Goal: Information Seeking & Learning: Check status

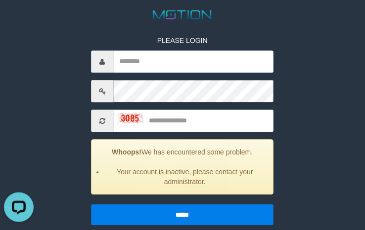
scroll to position [119, 0]
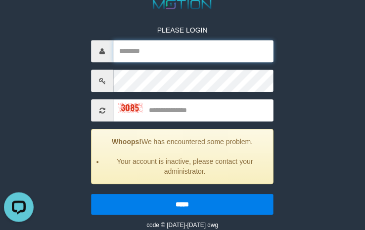
type input "*********"
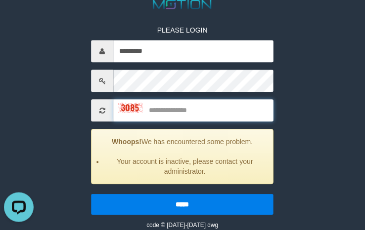
click at [164, 111] on input "text" at bounding box center [193, 111] width 160 height 22
type input "****"
click at [91, 195] on input "*****" at bounding box center [182, 205] width 182 height 21
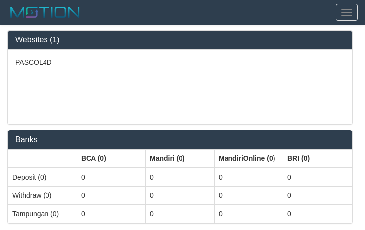
select select "***"
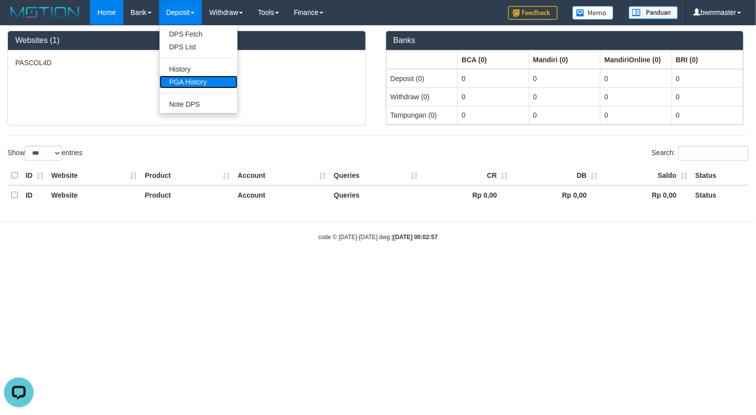
click at [183, 76] on link "PGA History" at bounding box center [199, 82] width 78 height 13
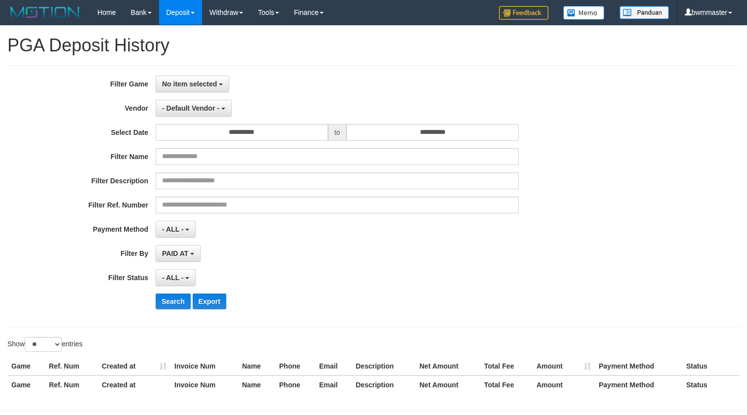
select select
select select "**"
click at [182, 87] on span "No item selected" at bounding box center [189, 84] width 55 height 8
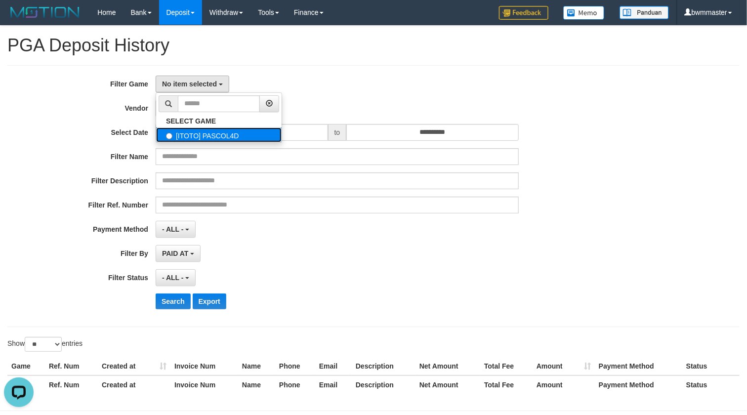
click at [183, 129] on label "[ITOTO] PASCOL4D" at bounding box center [218, 134] width 125 height 15
select select "****"
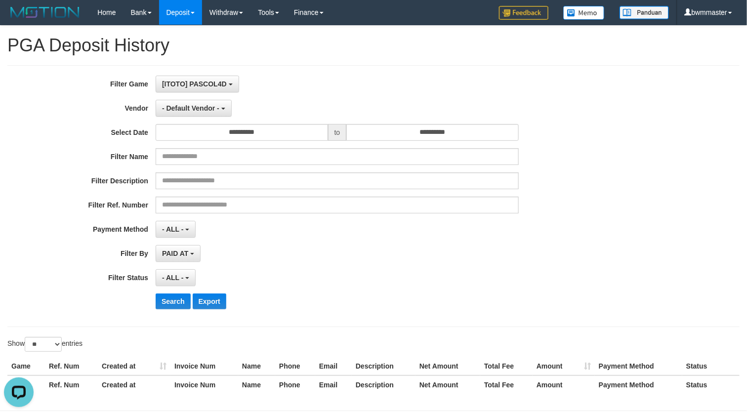
scroll to position [8, 0]
click at [188, 110] on span "- Default Vendor -" at bounding box center [190, 108] width 57 height 8
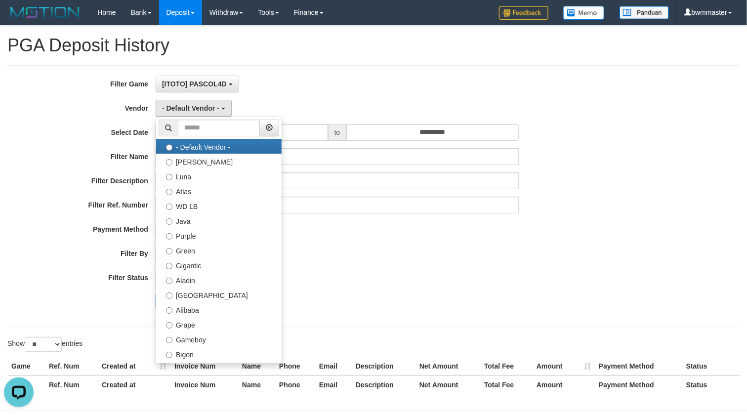
click at [337, 315] on div "**********" at bounding box center [311, 196] width 622 height 241
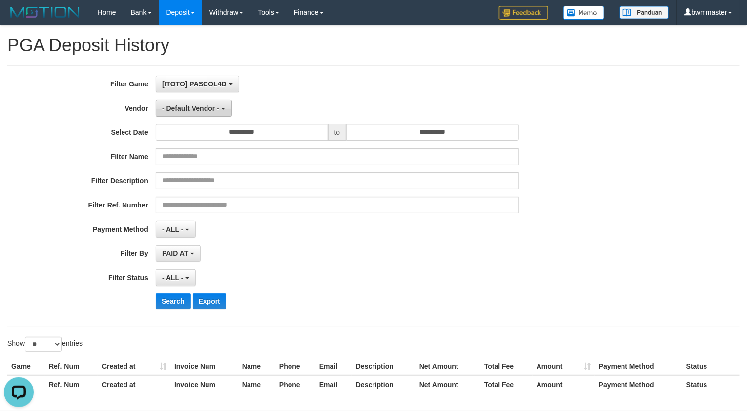
click at [208, 105] on span "- Default Vendor -" at bounding box center [190, 108] width 57 height 8
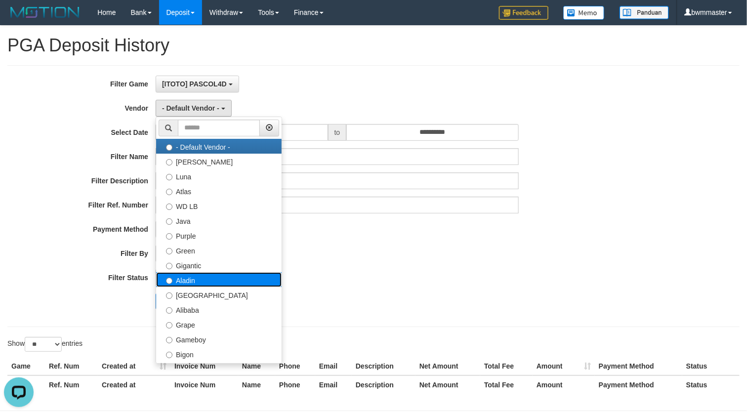
click at [198, 281] on label "Aladin" at bounding box center [218, 279] width 125 height 15
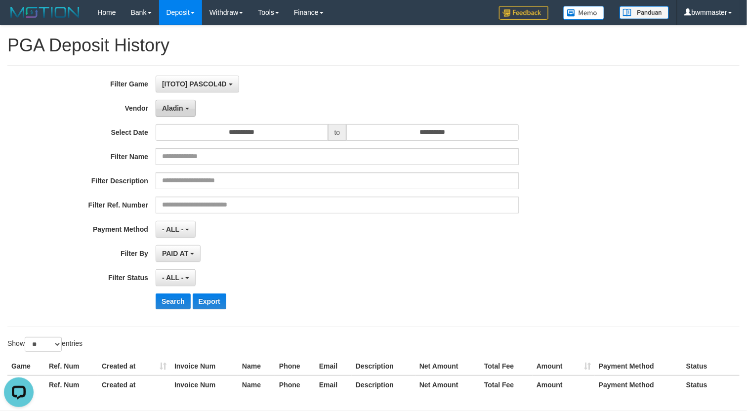
click at [184, 111] on button "Aladin" at bounding box center [176, 108] width 40 height 17
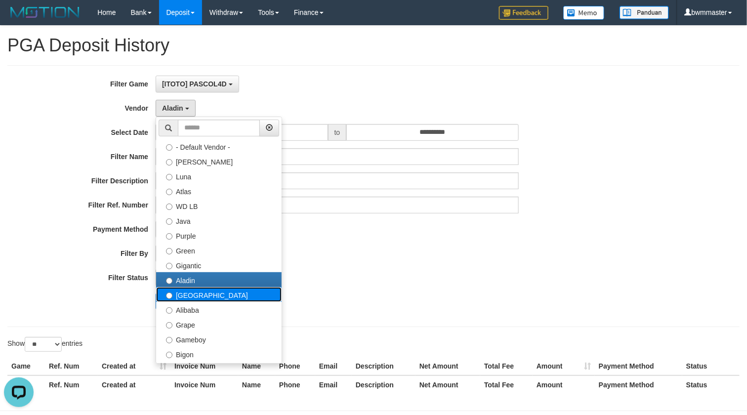
click at [198, 295] on label "Dubai" at bounding box center [218, 294] width 125 height 15
select select "**********"
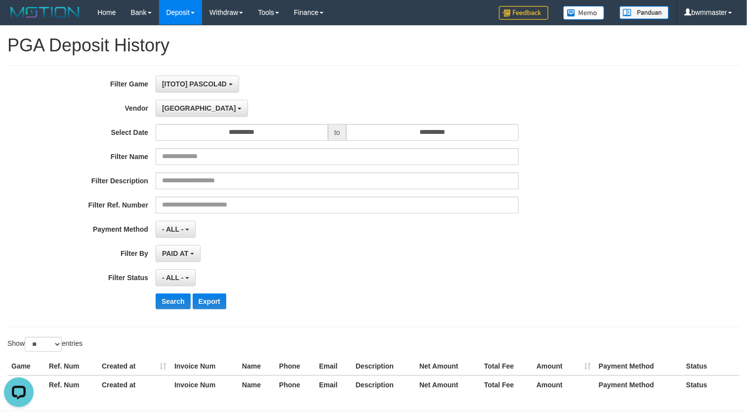
click at [302, 226] on div "- ALL - SELECT ALL - ALL - SELECT PAYMENT METHOD Mandiri BNI OVO CIMB BRI MAYBA…" at bounding box center [337, 229] width 363 height 17
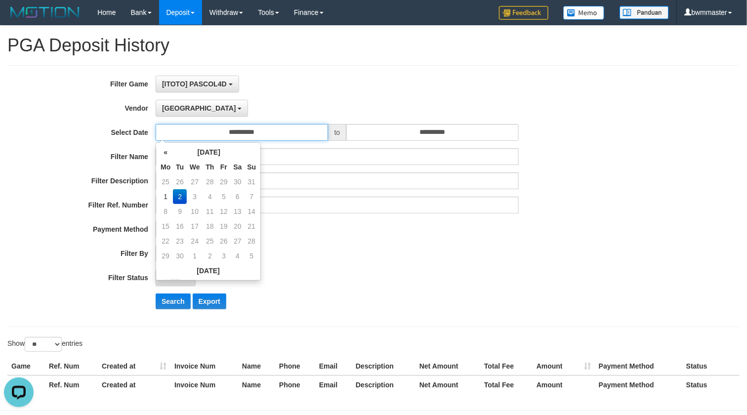
click at [273, 124] on input "**********" at bounding box center [242, 132] width 172 height 17
click at [167, 196] on td "1" at bounding box center [165, 196] width 15 height 15
type input "**********"
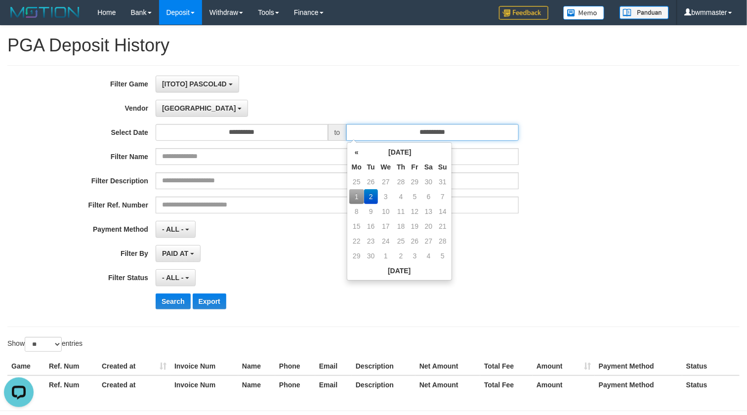
click at [429, 124] on input "**********" at bounding box center [432, 132] width 172 height 17
click at [357, 196] on td "1" at bounding box center [356, 196] width 15 height 15
type input "**********"
click at [480, 225] on div "- ALL - SELECT ALL - ALL - SELECT PAYMENT METHOD Mandiri BNI OVO CIMB BRI MAYBA…" at bounding box center [337, 229] width 363 height 17
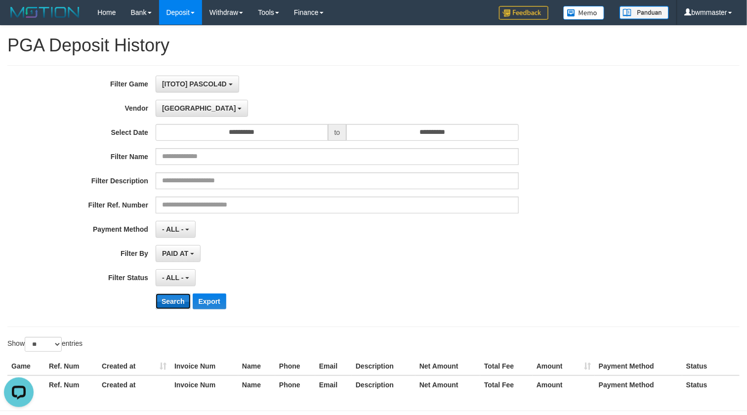
click at [163, 300] on button "Search" at bounding box center [173, 301] width 35 height 16
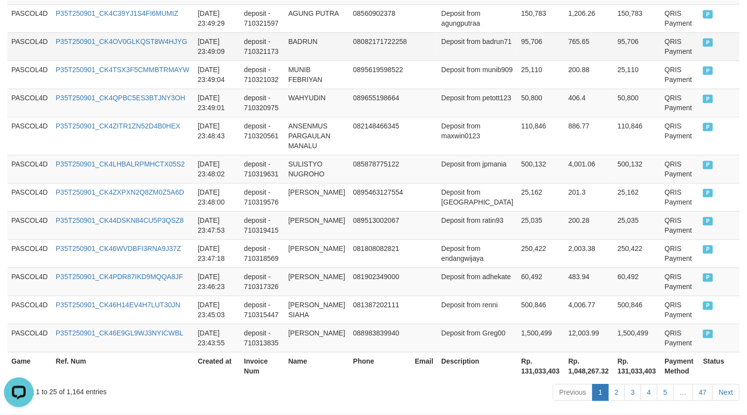
scroll to position [796, 0]
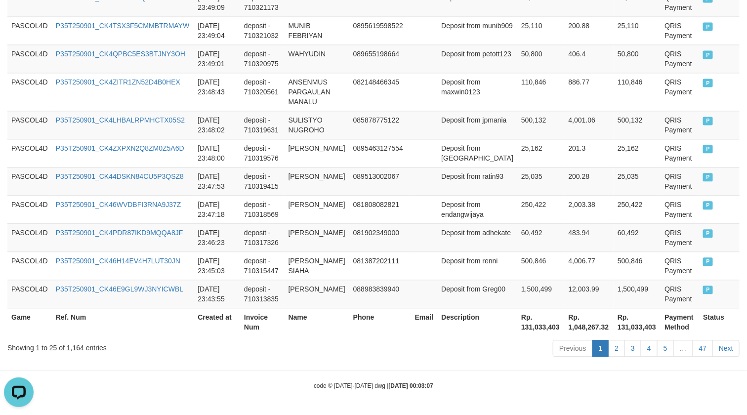
click at [517, 326] on th "Rp. 131,033,403" at bounding box center [540, 322] width 47 height 28
copy th "131,033,403"
click at [71, 339] on div "Showing 1 to 25 of 1,164 entries" at bounding box center [155, 346] width 296 height 14
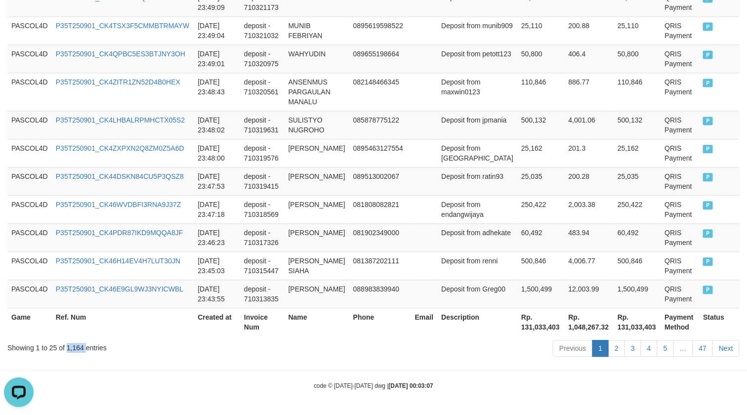
copy div "1,164"
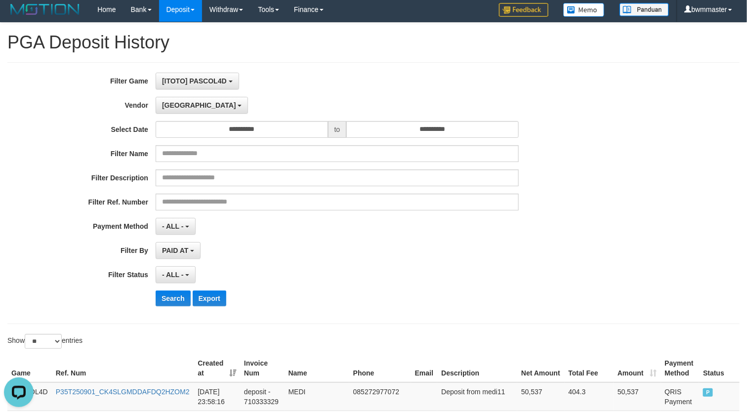
scroll to position [0, 0]
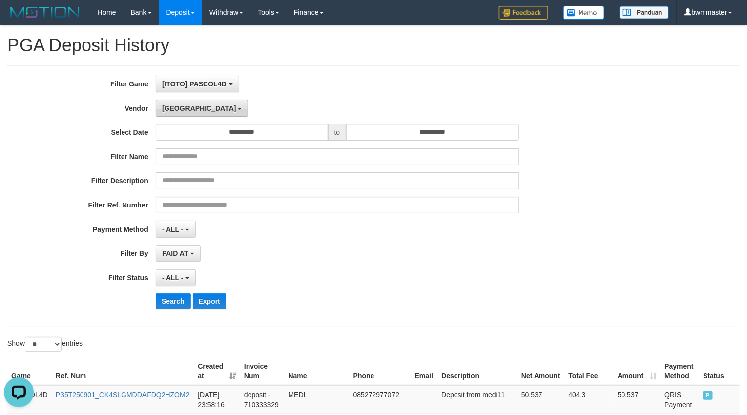
click at [167, 109] on span "Dubai" at bounding box center [199, 108] width 74 height 8
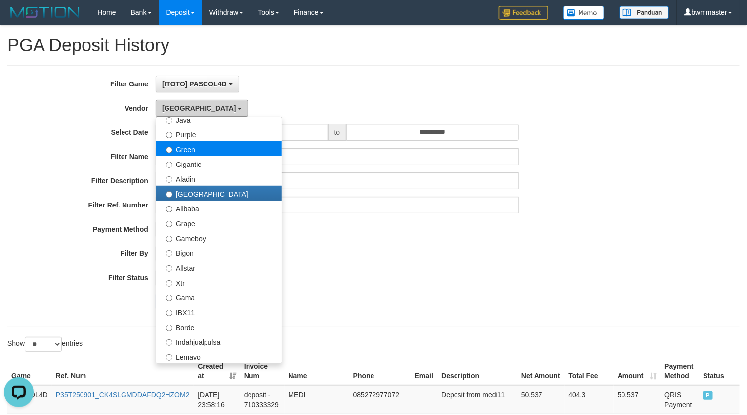
scroll to position [124, 0]
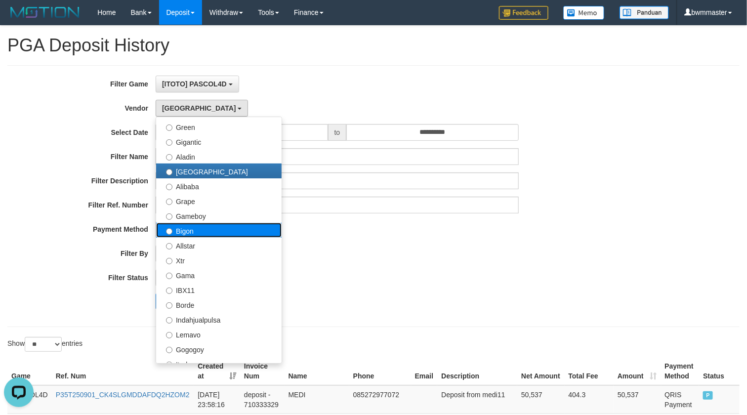
click at [204, 233] on label "Bigon" at bounding box center [218, 230] width 125 height 15
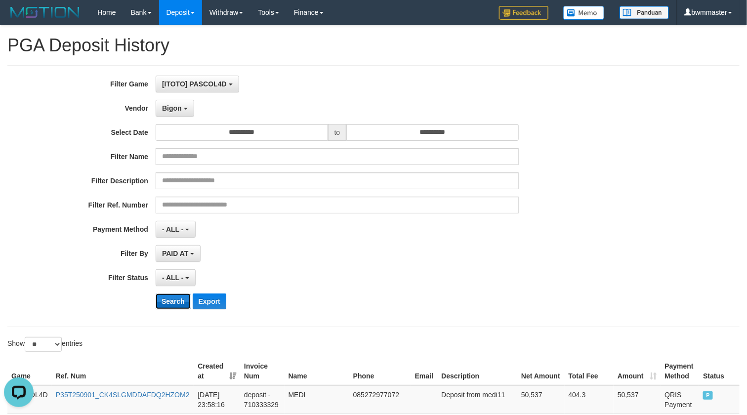
click at [166, 299] on button "Search" at bounding box center [173, 301] width 35 height 16
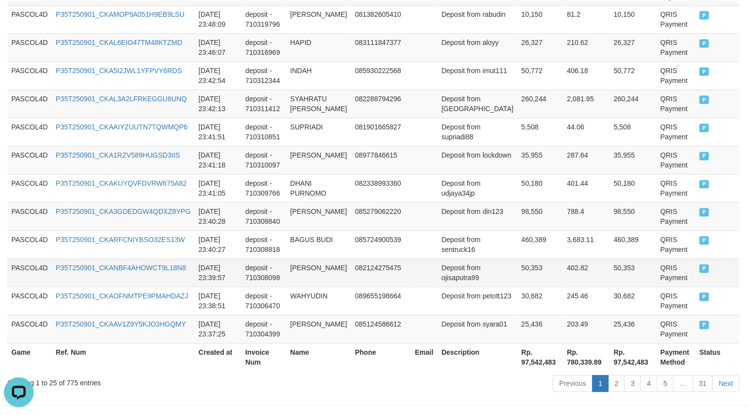
scroll to position [796, 0]
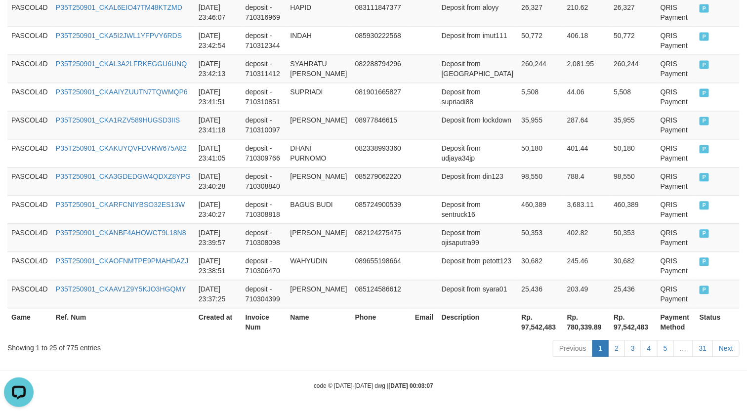
click at [494, 325] on th "Description" at bounding box center [478, 322] width 80 height 28
click at [494, 326] on th "Description" at bounding box center [478, 322] width 80 height 28
click at [517, 327] on th "Rp. 97,542,483" at bounding box center [539, 322] width 45 height 28
copy th "97,542,483"
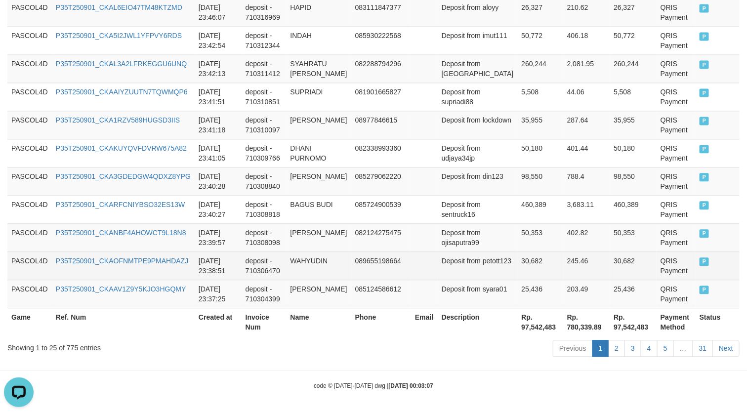
click at [396, 251] on td "089655198664" at bounding box center [381, 265] width 60 height 28
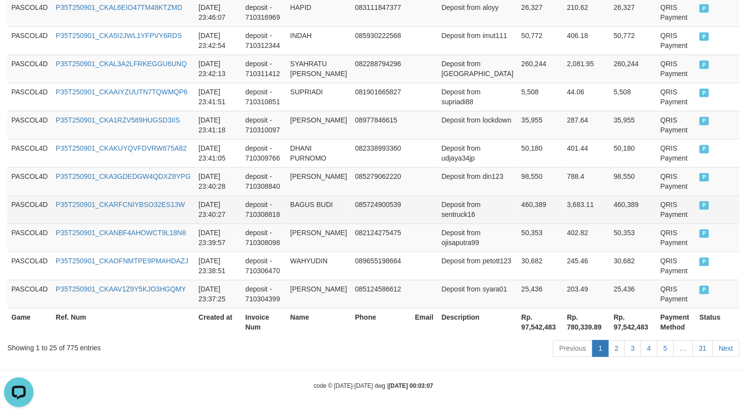
click at [368, 208] on td "085724900539" at bounding box center [381, 209] width 60 height 28
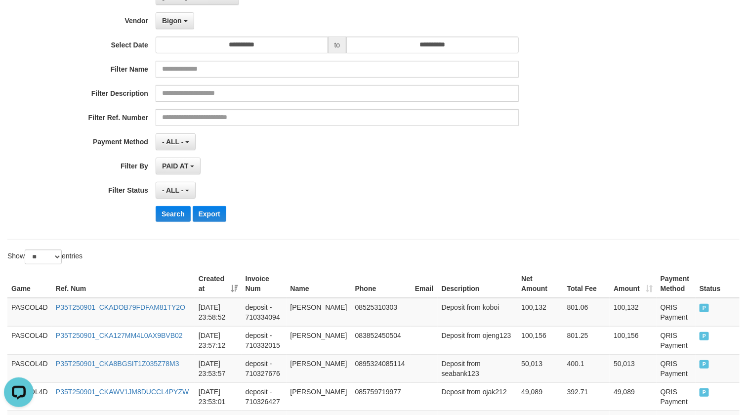
scroll to position [0, 0]
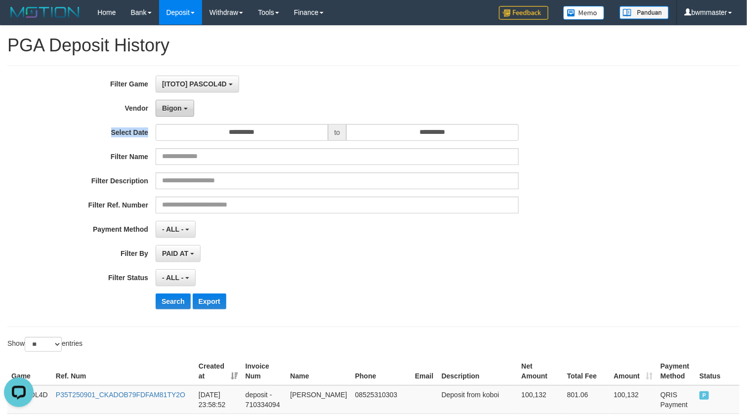
click at [176, 117] on div "**********" at bounding box center [311, 196] width 622 height 241
click at [176, 114] on button "Bigon" at bounding box center [175, 108] width 39 height 17
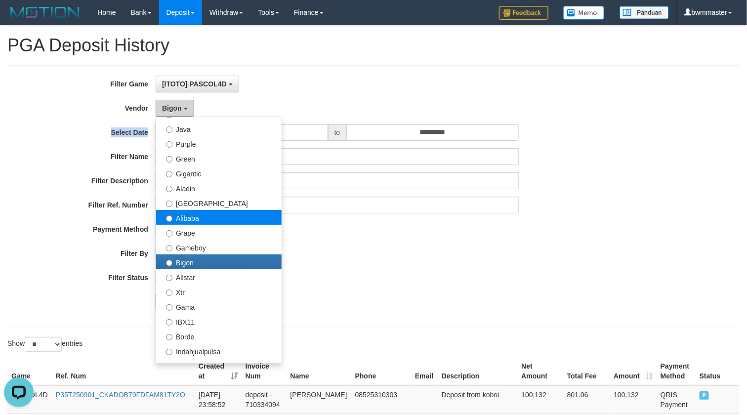
scroll to position [62, 0]
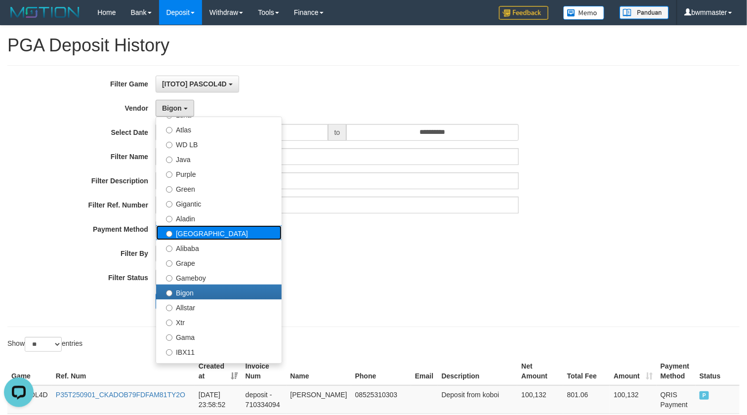
click at [193, 231] on label "Dubai" at bounding box center [218, 232] width 125 height 15
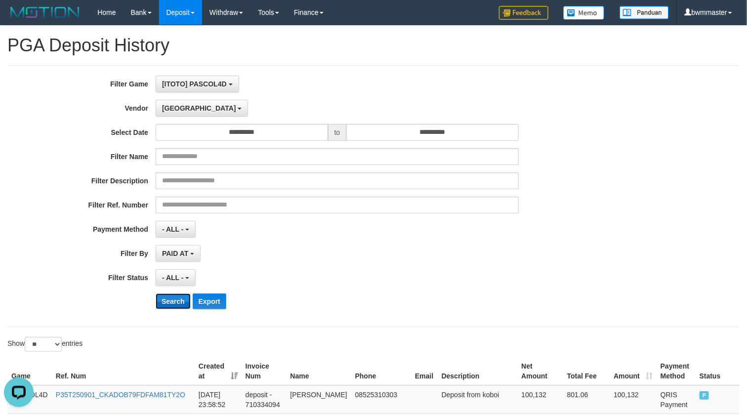
click at [169, 298] on button "Search" at bounding box center [173, 301] width 35 height 16
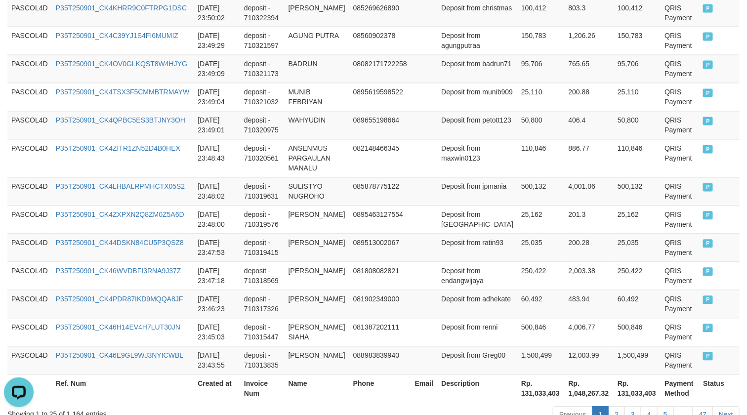
scroll to position [796, 0]
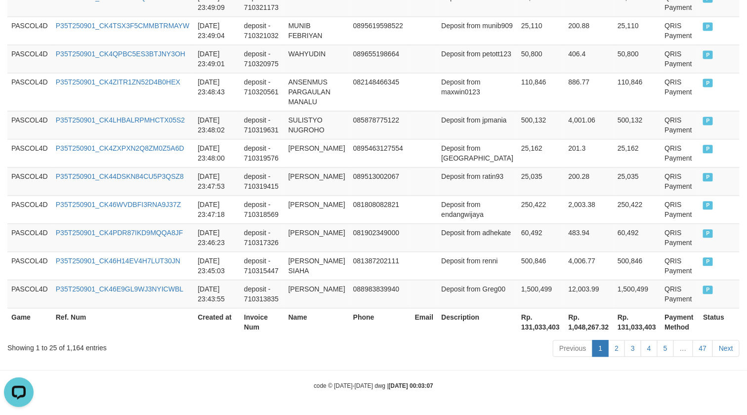
click at [517, 324] on th "Rp. 131,033,403" at bounding box center [540, 322] width 47 height 28
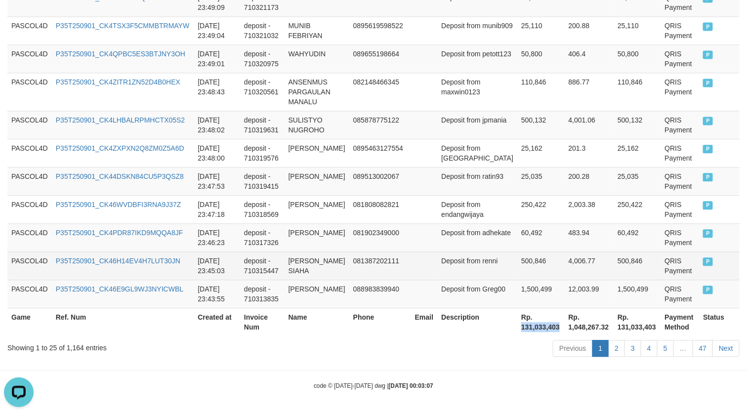
copy th "131,033,403"
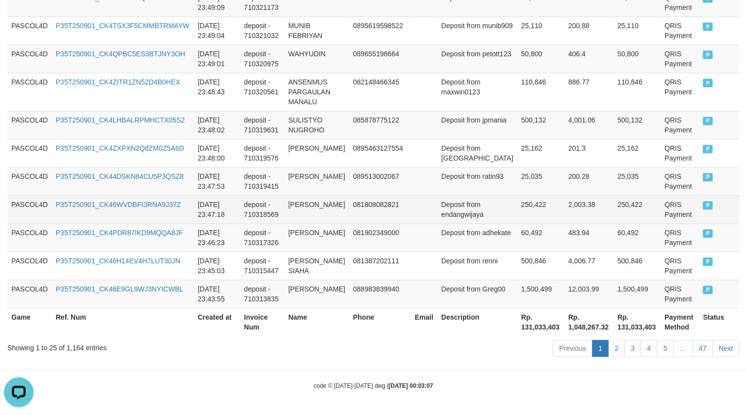
click at [327, 195] on td "EDI WIBOWO" at bounding box center [317, 209] width 65 height 28
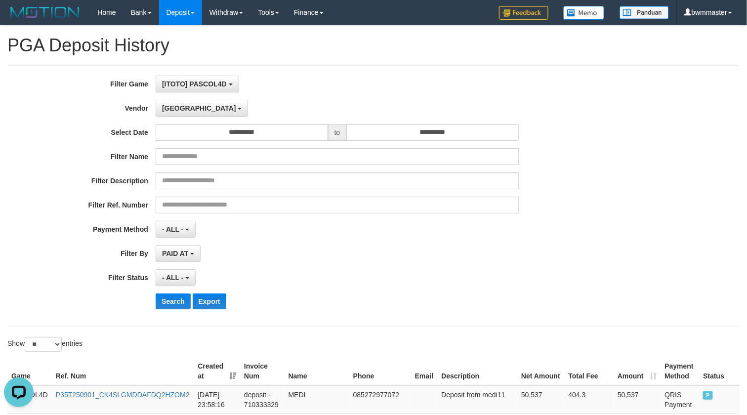
click at [332, 227] on div "- ALL - SELECT ALL - ALL - SELECT PAYMENT METHOD Mandiri BNI OVO CIMB BRI MAYBA…" at bounding box center [337, 229] width 363 height 17
click at [183, 117] on button "Dubai" at bounding box center [202, 108] width 92 height 17
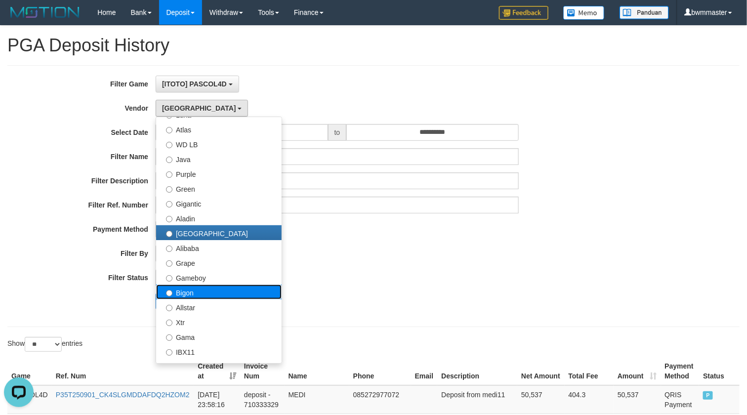
click at [193, 290] on label "Bigon" at bounding box center [218, 292] width 125 height 15
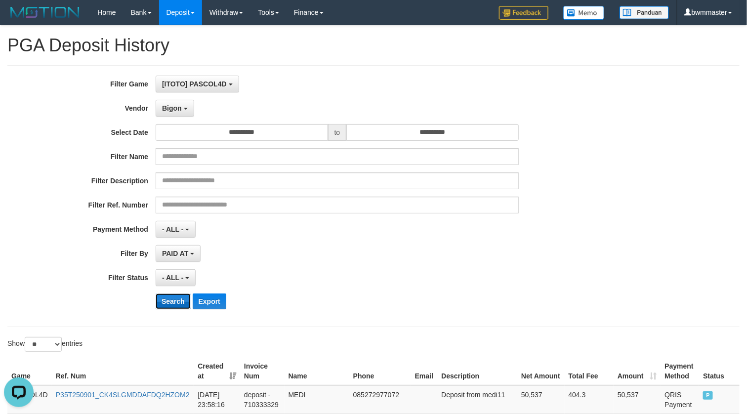
click at [166, 300] on button "Search" at bounding box center [173, 301] width 35 height 16
click at [283, 278] on div "- ALL - SELECT ALL - ALL - SELECT STATUS PENDING/UNPAID PAID CANCELED EXPIRED" at bounding box center [337, 277] width 363 height 17
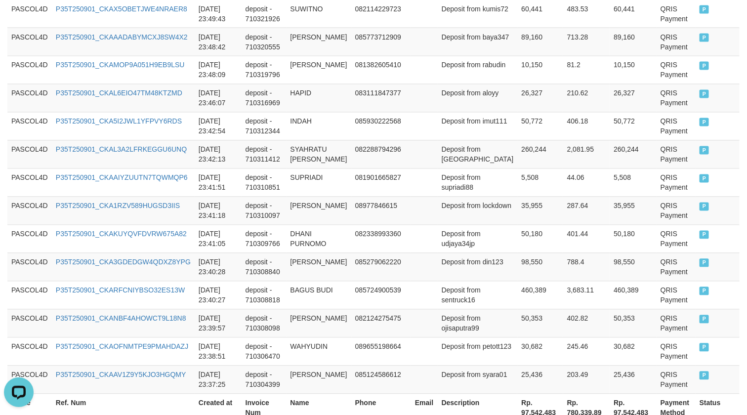
scroll to position [796, 0]
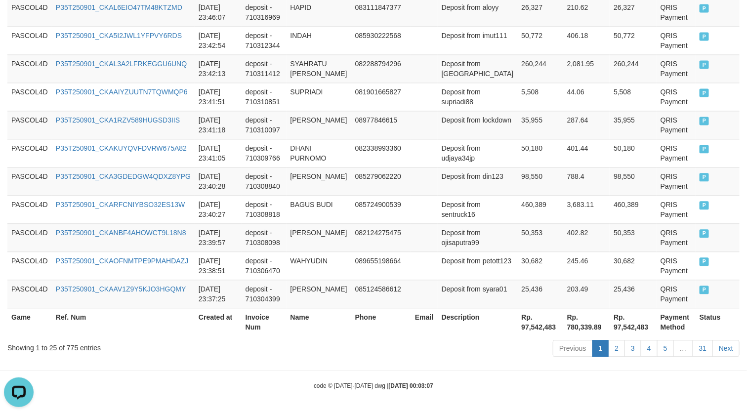
click at [490, 330] on th "Description" at bounding box center [478, 322] width 80 height 28
click at [517, 327] on th "Rp. 97,542,483" at bounding box center [539, 322] width 45 height 28
copy th "97,542,483"
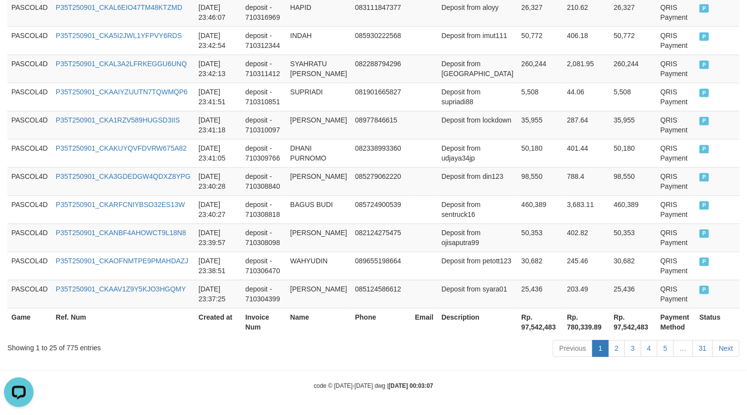
click at [76, 346] on div "Showing 1 to 25 of 775 entries" at bounding box center [155, 346] width 296 height 14
copy div "775"
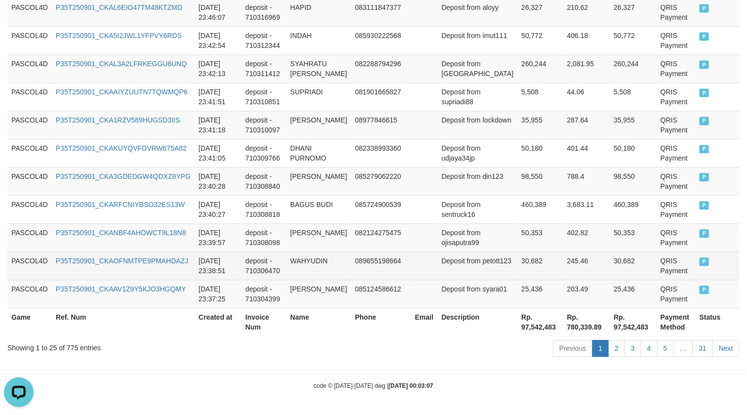
click at [375, 270] on td "089655198664" at bounding box center [381, 265] width 60 height 28
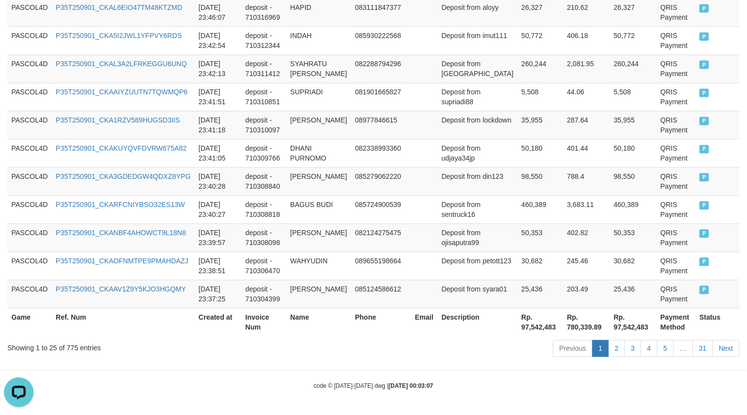
scroll to position [0, 0]
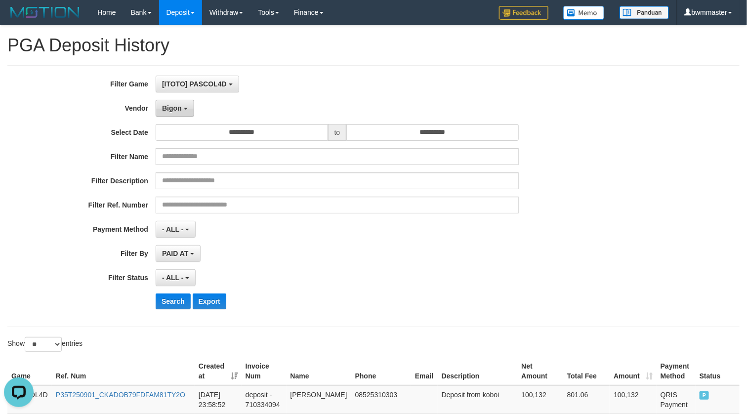
click at [173, 110] on span "Bigon" at bounding box center [172, 108] width 20 height 8
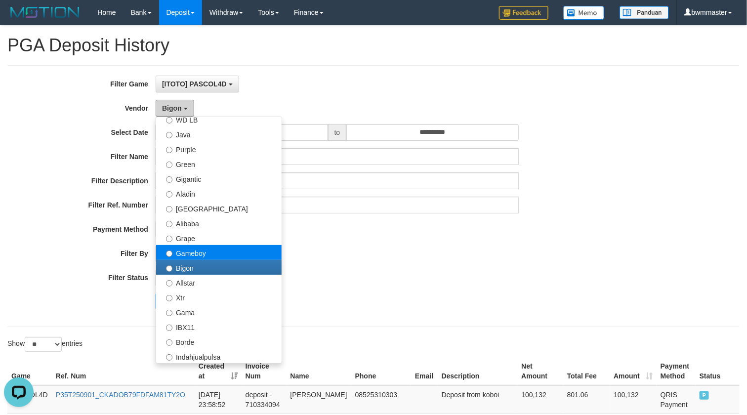
scroll to position [124, 0]
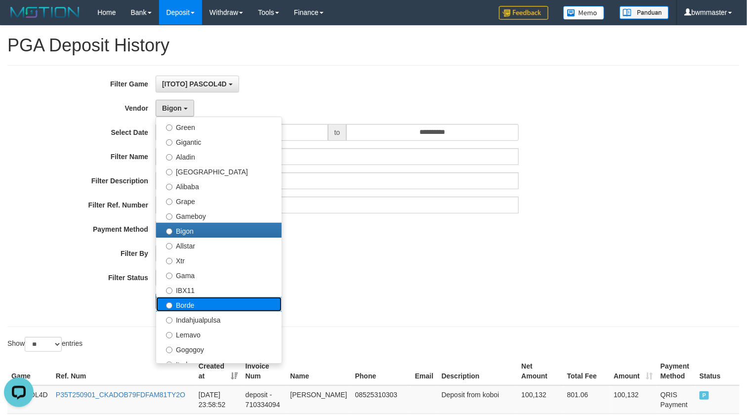
click at [189, 300] on label "Borde" at bounding box center [218, 304] width 125 height 15
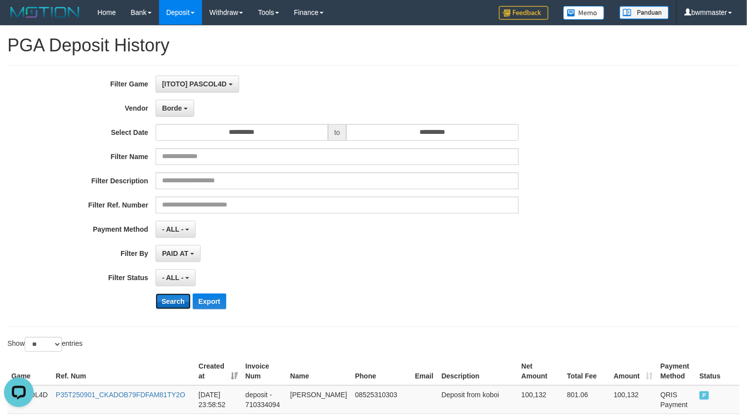
click at [171, 307] on button "Search" at bounding box center [173, 301] width 35 height 16
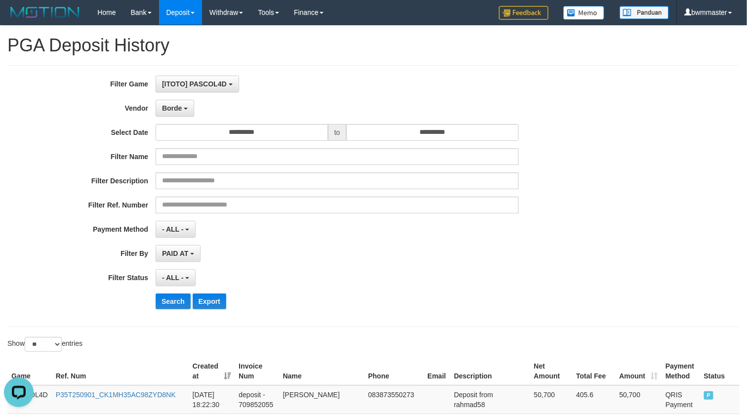
click at [317, 278] on div "- ALL - SELECT ALL - ALL - SELECT STATUS PENDING/UNPAID PAID CANCELED EXPIRED" at bounding box center [337, 277] width 363 height 17
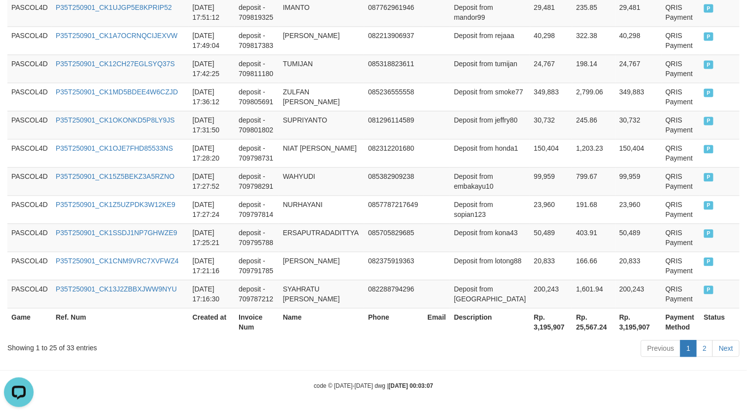
click at [530, 328] on th "Rp. 3,195,907" at bounding box center [551, 322] width 42 height 28
copy th "3,195,907"
click at [64, 345] on div "Showing 1 to 25 of 33 entries" at bounding box center [155, 346] width 296 height 14
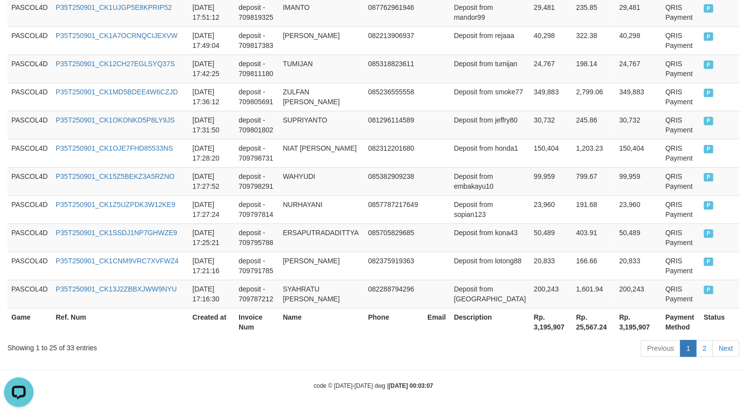
click at [70, 345] on div "Showing 1 to 25 of 33 entries" at bounding box center [155, 346] width 296 height 14
copy div "33"
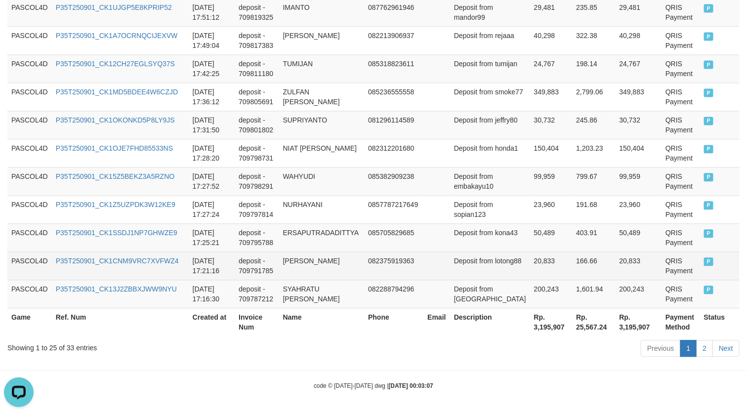
click at [384, 253] on td "082375919363" at bounding box center [393, 265] width 59 height 28
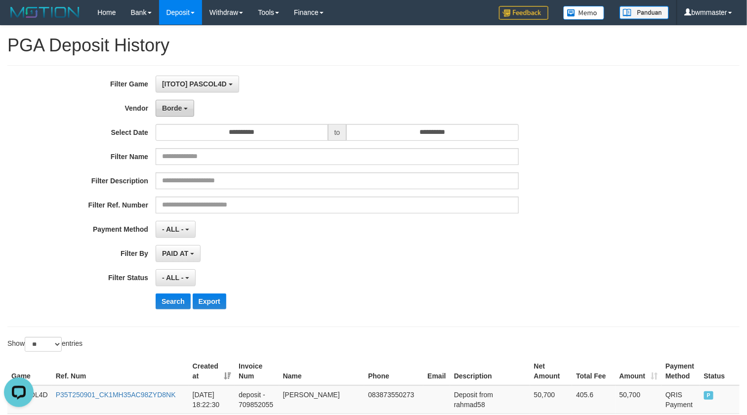
click at [186, 116] on button "Borde" at bounding box center [175, 108] width 39 height 17
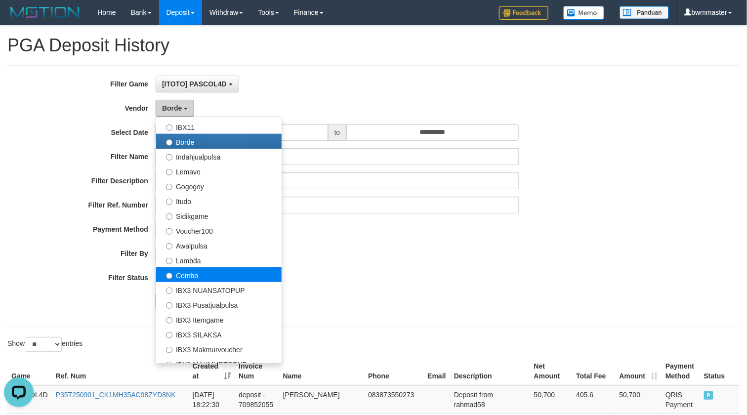
scroll to position [309, 0]
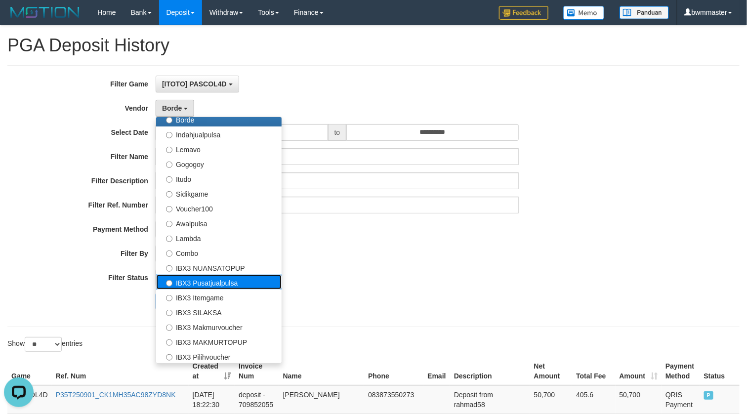
click at [198, 286] on label "IBX3 Pusatjualpulsa" at bounding box center [218, 282] width 125 height 15
select select "**********"
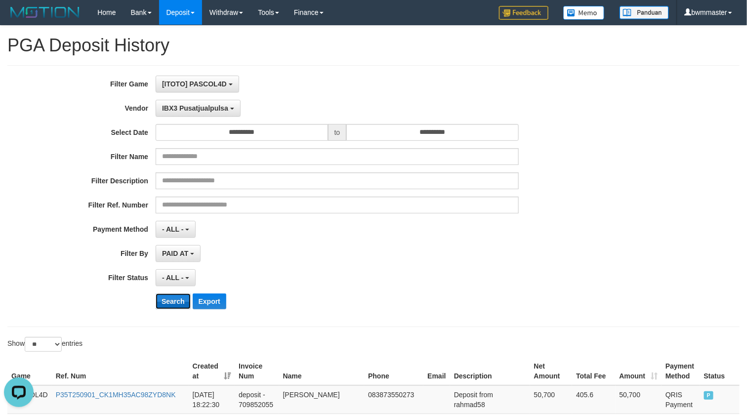
click at [170, 305] on button "Search" at bounding box center [173, 301] width 35 height 16
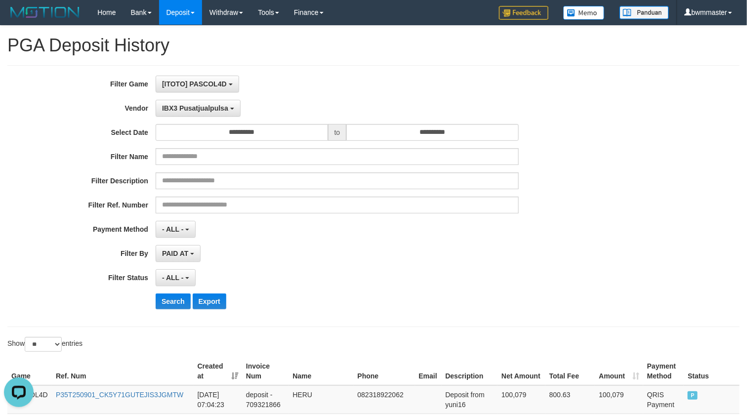
click at [302, 284] on div "- ALL - SELECT ALL - ALL - SELECT STATUS PENDING/UNPAID PAID CANCELED EXPIRED" at bounding box center [337, 277] width 363 height 17
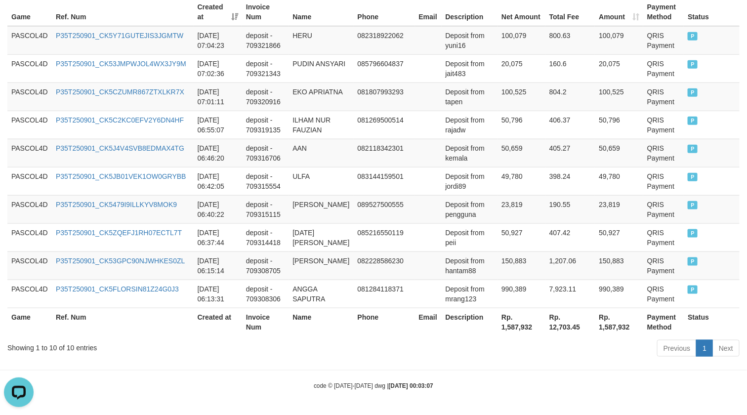
click at [502, 331] on th "Rp. 1,587,932" at bounding box center [521, 322] width 48 height 28
copy th "1,587,932"
click at [70, 344] on div "Showing 1 to 10 of 10 entries" at bounding box center [155, 346] width 296 height 14
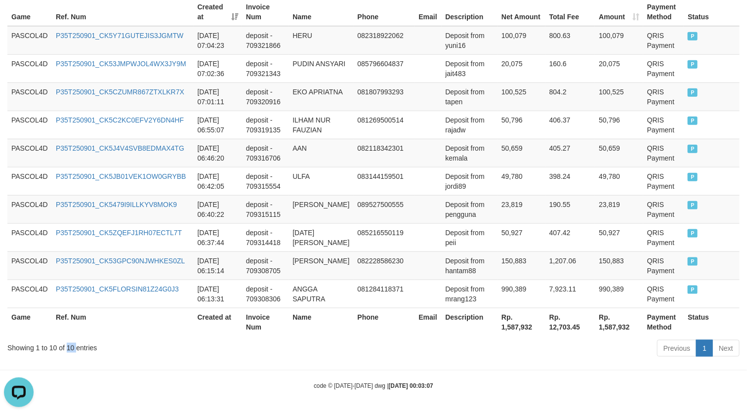
copy div "10"
click at [149, 344] on div "Showing 1 to 10 of 10 entries" at bounding box center [155, 346] width 296 height 14
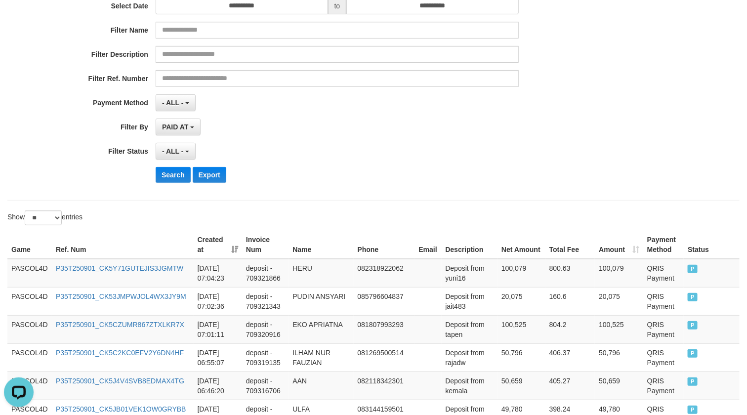
scroll to position [124, 0]
